Goal: Browse casually: Explore the website without a specific task or goal

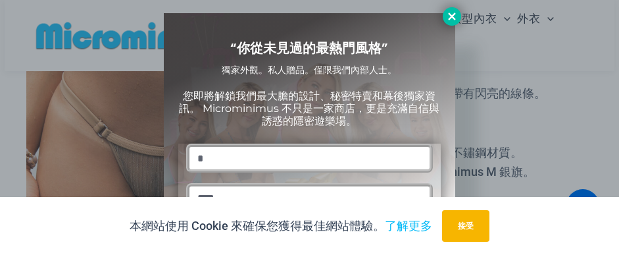
click at [454, 18] on icon at bounding box center [451, 16] width 7 height 7
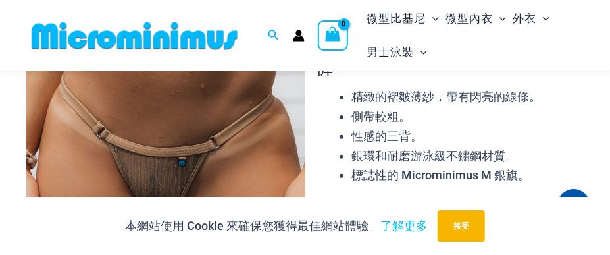
scroll to position [30, 0]
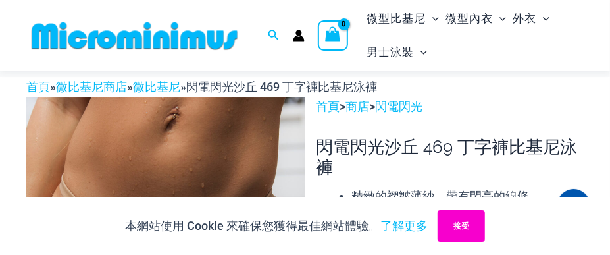
click at [469, 230] on font "接受" at bounding box center [462, 225] width 16 height 9
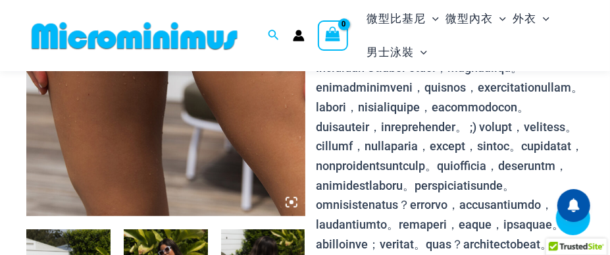
scroll to position [429, 0]
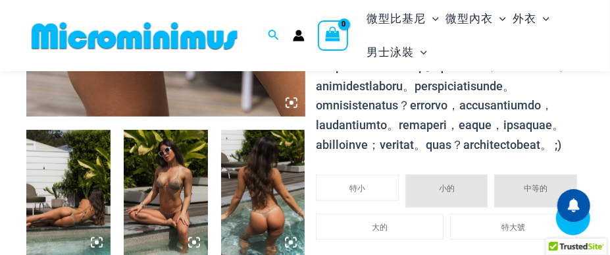
click at [81, 213] on img at bounding box center [68, 193] width 84 height 126
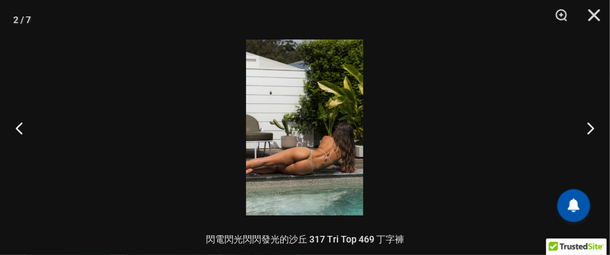
click at [321, 148] on img at bounding box center [304, 127] width 117 height 176
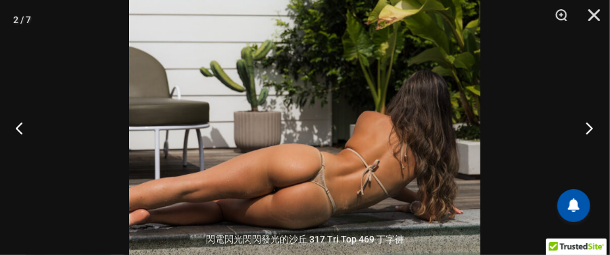
click at [589, 124] on button "下一個" at bounding box center [585, 128] width 49 height 66
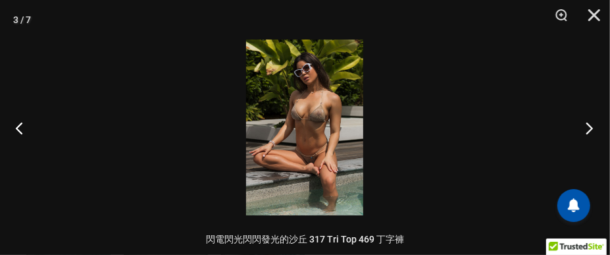
click at [590, 128] on button "下一個" at bounding box center [585, 128] width 49 height 66
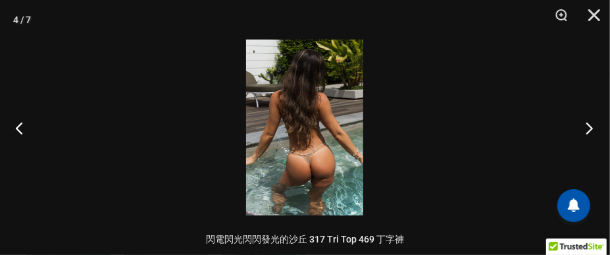
click at [589, 126] on button "下一個" at bounding box center [585, 128] width 49 height 66
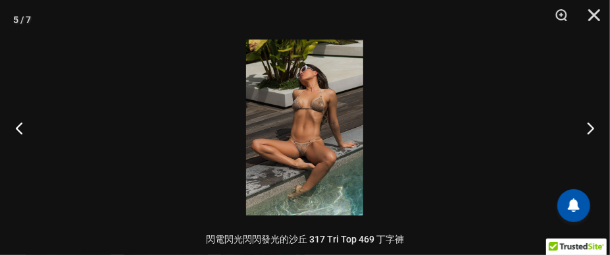
click at [320, 119] on img at bounding box center [304, 127] width 117 height 176
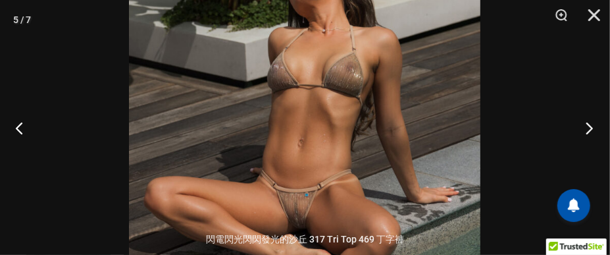
click at [586, 128] on button "下一個" at bounding box center [585, 128] width 49 height 66
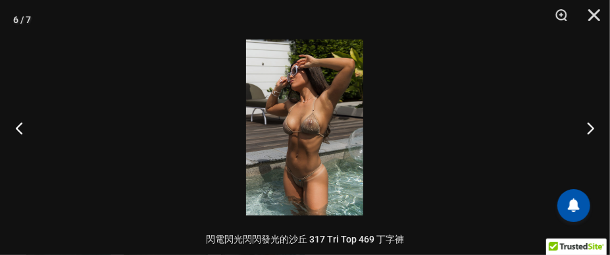
click at [328, 137] on img at bounding box center [304, 127] width 117 height 176
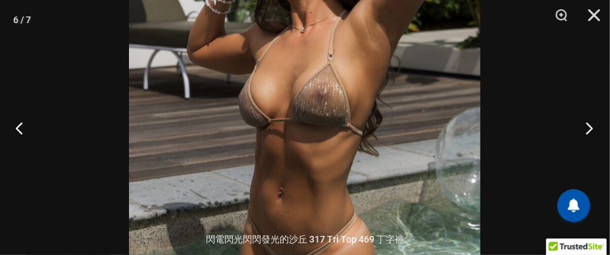
click at [590, 126] on button "下一個" at bounding box center [585, 128] width 49 height 66
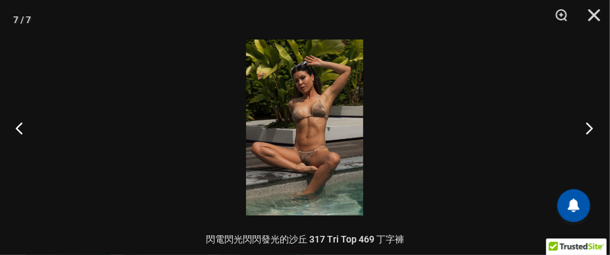
click at [586, 126] on button "下一個" at bounding box center [585, 128] width 49 height 66
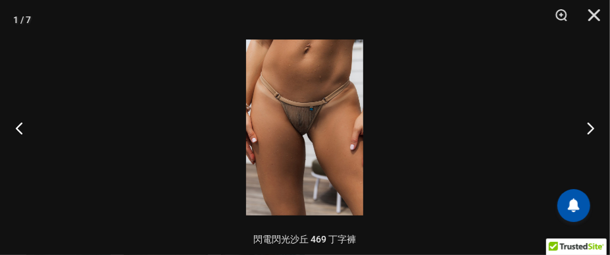
click at [302, 136] on img at bounding box center [304, 127] width 117 height 176
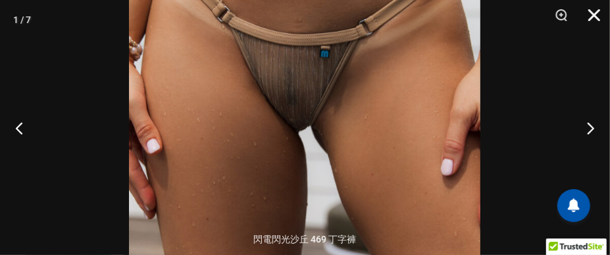
click at [598, 14] on button "關閉" at bounding box center [589, 19] width 33 height 39
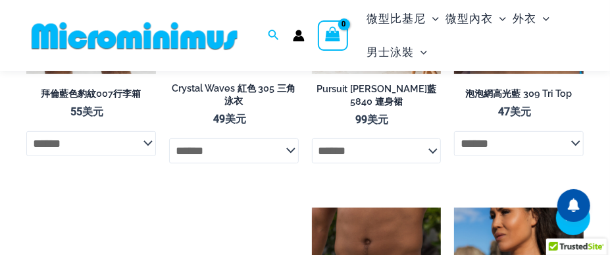
scroll to position [2124, 0]
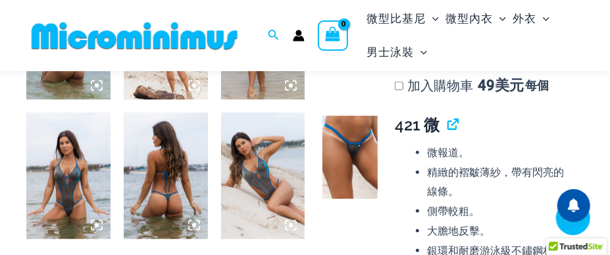
scroll to position [685, 0]
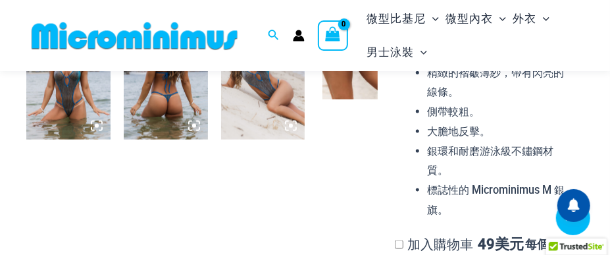
click at [63, 122] on img at bounding box center [68, 76] width 84 height 126
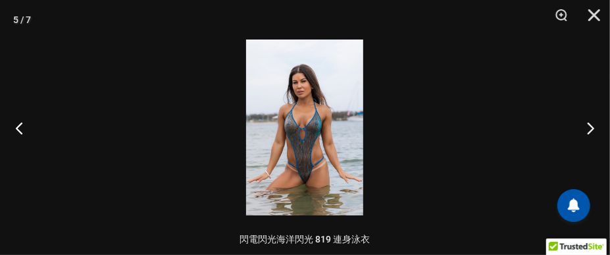
click at [286, 128] on img at bounding box center [304, 127] width 117 height 176
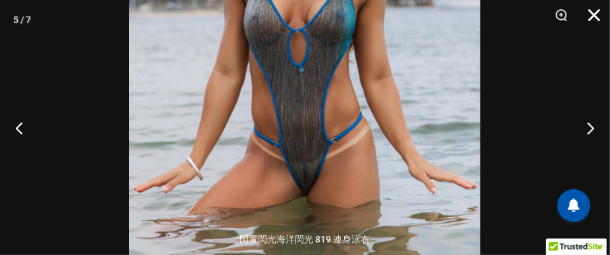
click at [597, 10] on button "關閉" at bounding box center [589, 19] width 33 height 39
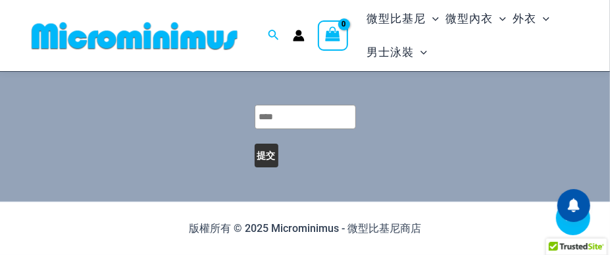
scroll to position [5243, 0]
